Goal: Find specific page/section: Find specific page/section

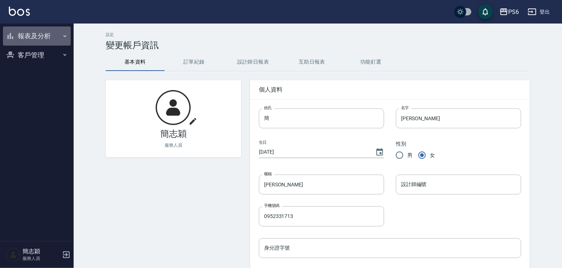
click at [64, 34] on icon "button" at bounding box center [65, 36] width 6 height 6
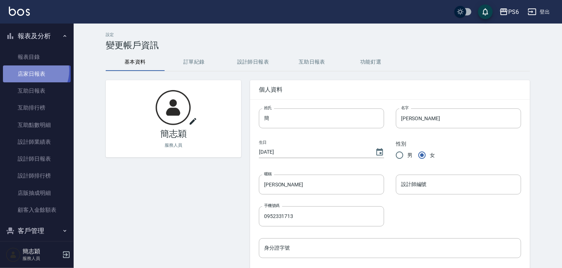
click at [33, 71] on link "店家日報表" at bounding box center [37, 74] width 68 height 17
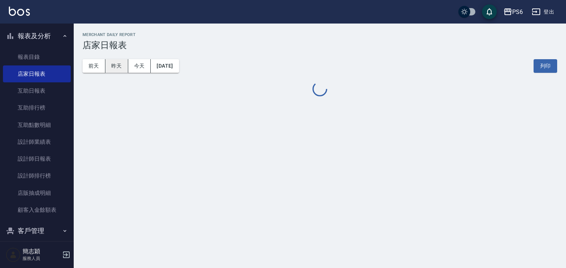
click at [115, 65] on button "昨天" at bounding box center [116, 66] width 23 height 14
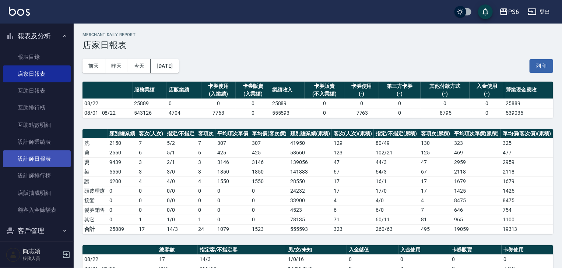
click at [46, 157] on link "設計師日報表" at bounding box center [37, 159] width 68 height 17
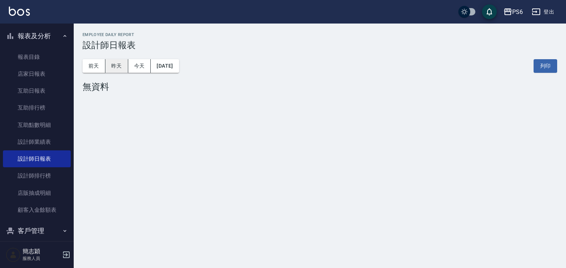
click at [116, 65] on button "昨天" at bounding box center [116, 66] width 23 height 14
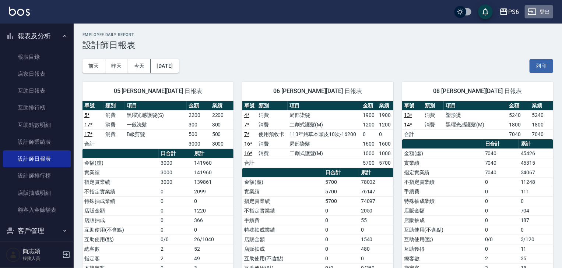
click at [538, 12] on button "登出" at bounding box center [539, 12] width 28 height 14
